Goal: Task Accomplishment & Management: Book appointment/travel/reservation

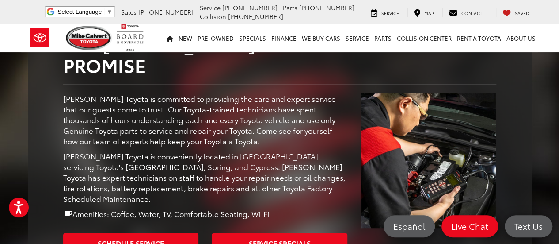
scroll to position [149, 0]
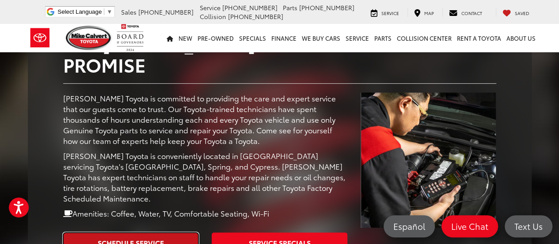
drag, startPoint x: 145, startPoint y: 231, endPoint x: 155, endPoint y: 161, distance: 71.4
click at [145, 232] on link "Schedule Service" at bounding box center [131, 242] width 136 height 20
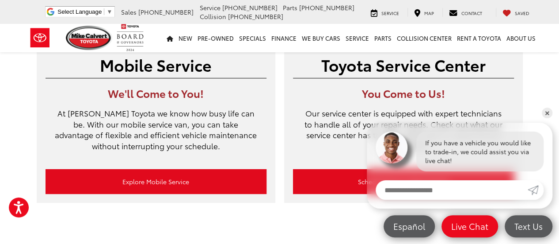
scroll to position [65, 0]
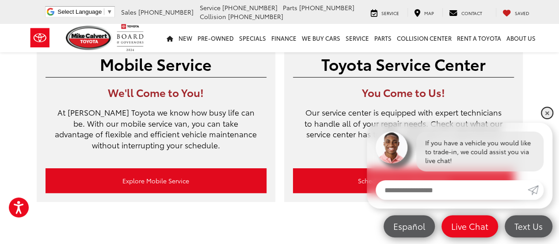
click at [549, 112] on link "✕" at bounding box center [547, 112] width 11 height 11
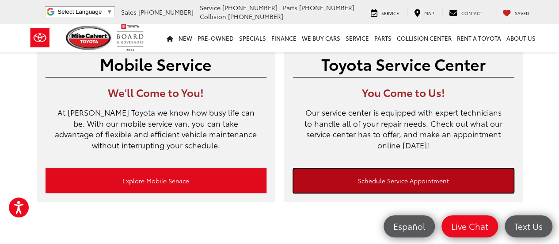
click at [360, 182] on link "Schedule Service Appointment" at bounding box center [403, 180] width 221 height 25
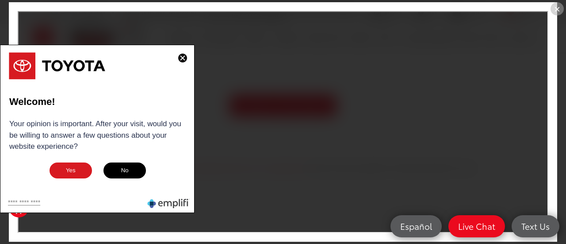
click at [180, 61] on img at bounding box center [182, 58] width 9 height 9
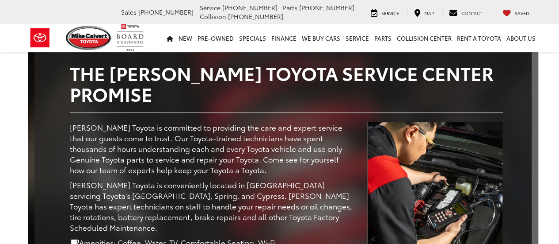
scroll to position [276, 0]
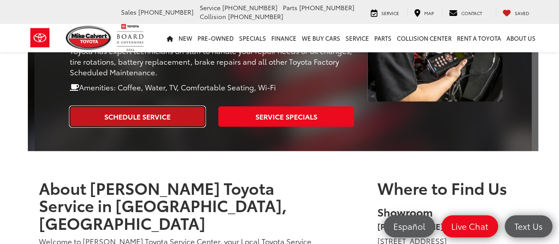
click at [165, 106] on link "Schedule Service" at bounding box center [138, 116] width 136 height 20
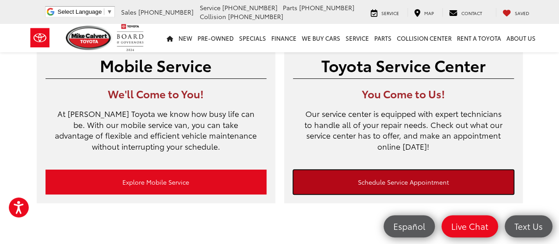
click at [344, 189] on link "Schedule Service Appointment" at bounding box center [403, 181] width 221 height 25
